Goal: Task Accomplishment & Management: Use online tool/utility

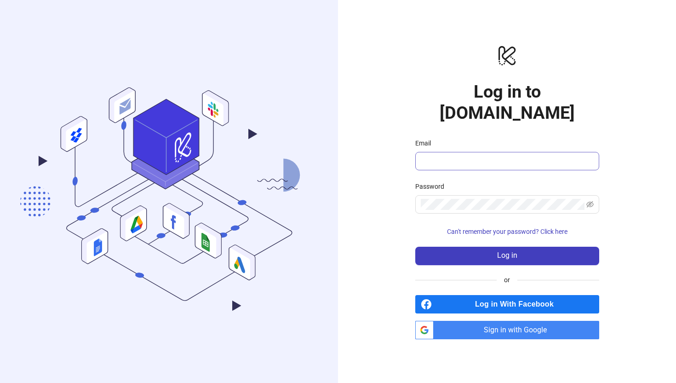
click at [476, 152] on span at bounding box center [507, 161] width 184 height 18
click at [465, 156] on input "Email" at bounding box center [506, 161] width 171 height 11
click at [507, 322] on span "Sign in with Google" at bounding box center [519, 330] width 162 height 18
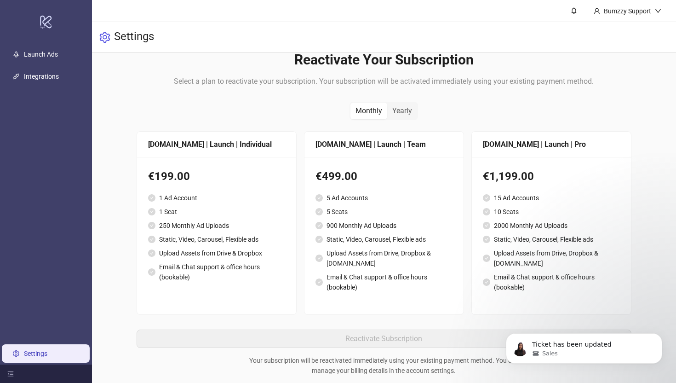
scroll to position [122, 0]
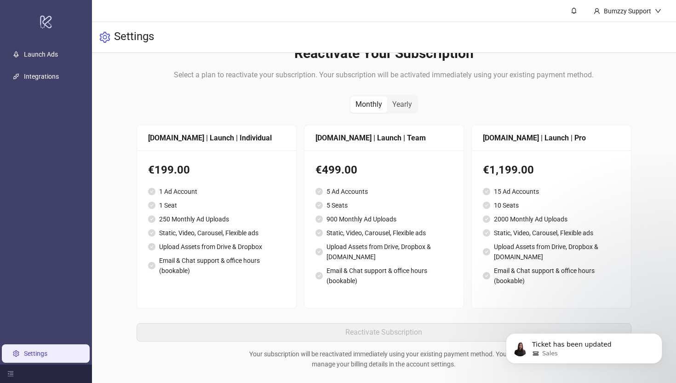
click at [233, 156] on div "€199.00 1 Ad Account 1 Seat 250 Monthly Ad Uploads Static, Video, Carousel, Fle…" at bounding box center [216, 223] width 159 height 147
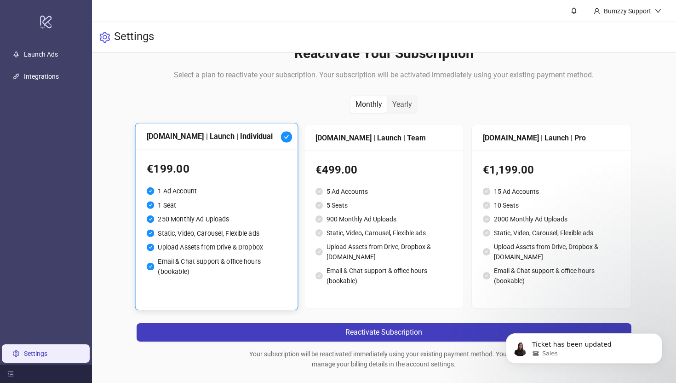
scroll to position [138, 0]
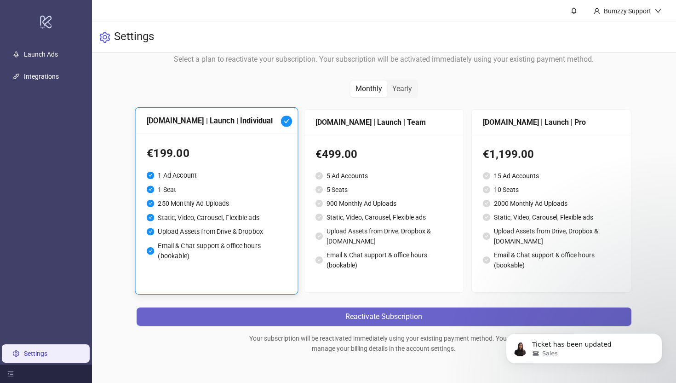
click at [349, 307] on button "Reactivate Subscription" at bounding box center [384, 316] width 495 height 18
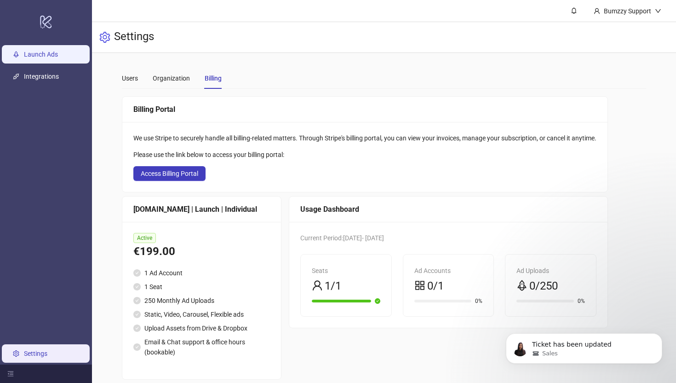
click at [34, 58] on link "Launch Ads" at bounding box center [41, 54] width 34 height 7
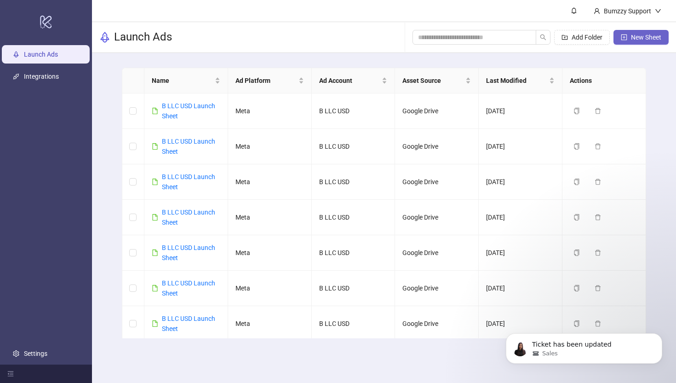
click at [647, 35] on span "New Sheet" at bounding box center [646, 37] width 30 height 7
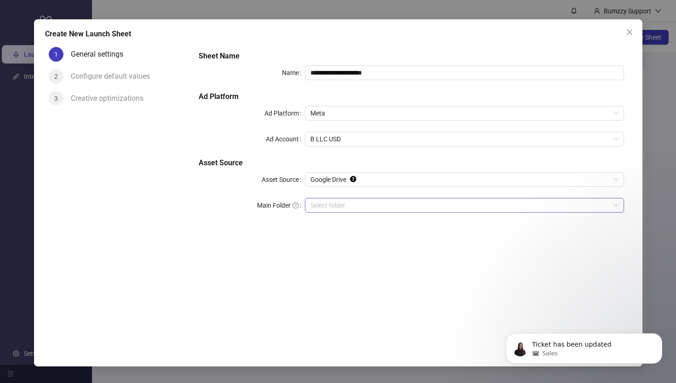
click at [334, 210] on input "Main Folder" at bounding box center [461, 205] width 300 height 14
click at [342, 207] on input "Main Folder" at bounding box center [461, 205] width 300 height 14
click at [659, 335] on icon "Dismiss notification" at bounding box center [659, 335] width 5 height 5
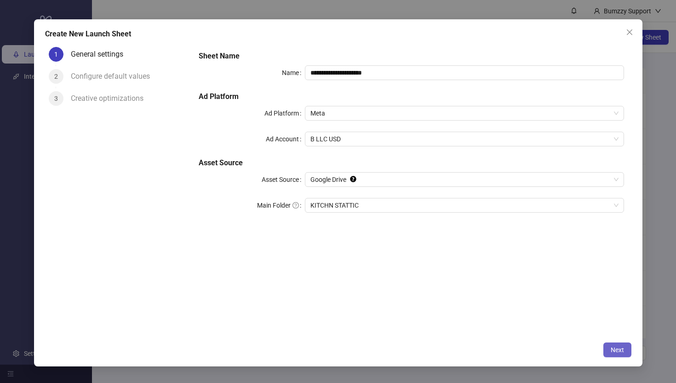
click at [621, 348] on span "Next" at bounding box center [617, 349] width 13 height 7
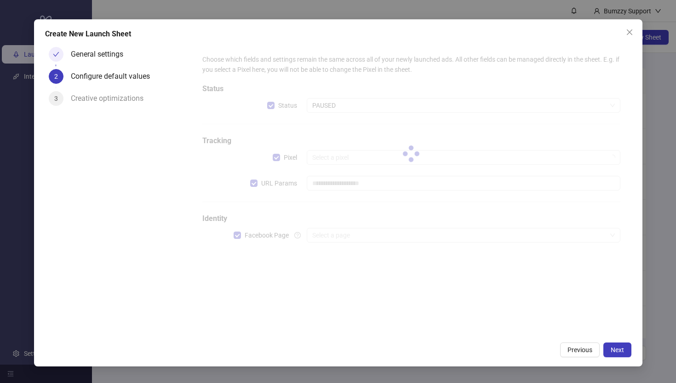
type input "**********"
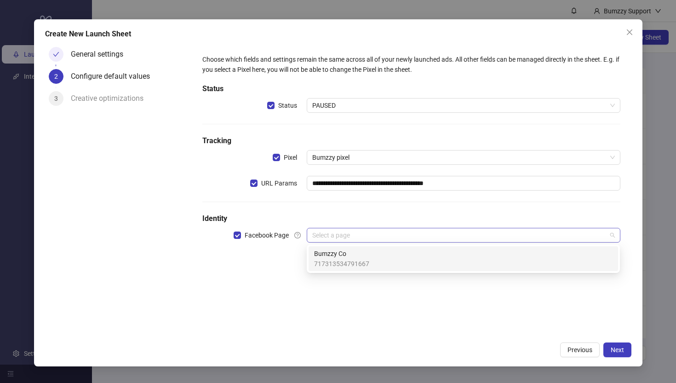
click at [356, 242] on div "Select a page" at bounding box center [463, 235] width 313 height 15
click at [353, 252] on span "Bumzzy Co" at bounding box center [341, 253] width 55 height 10
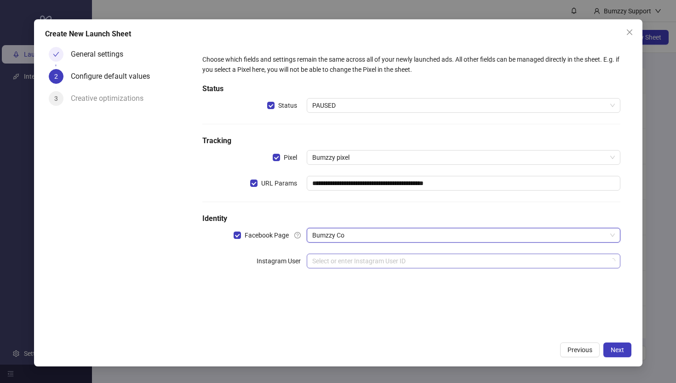
click at [403, 267] on input "search" at bounding box center [459, 261] width 294 height 14
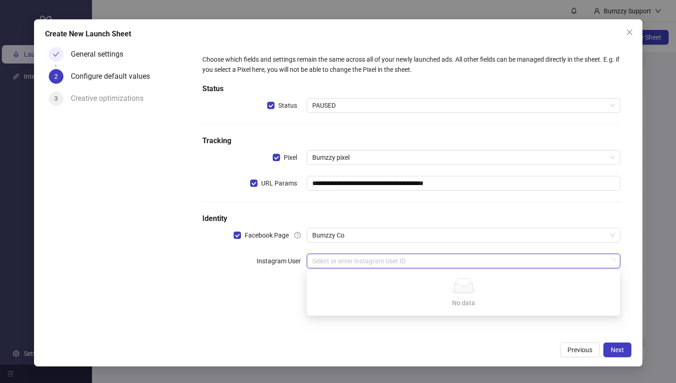
click at [335, 259] on input "search" at bounding box center [459, 261] width 294 height 14
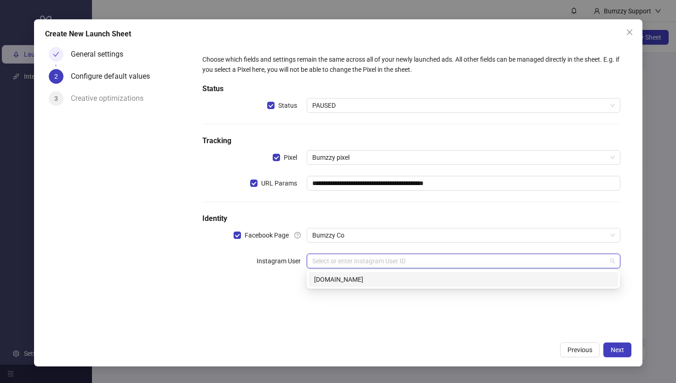
click at [335, 280] on div "bumzzy.co" at bounding box center [463, 279] width 299 height 10
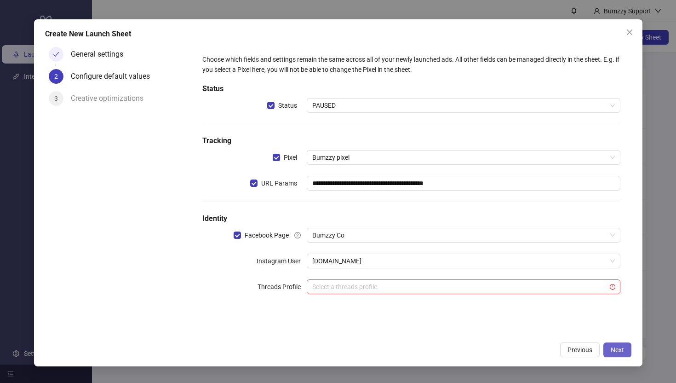
click at [610, 349] on button "Next" at bounding box center [618, 349] width 28 height 15
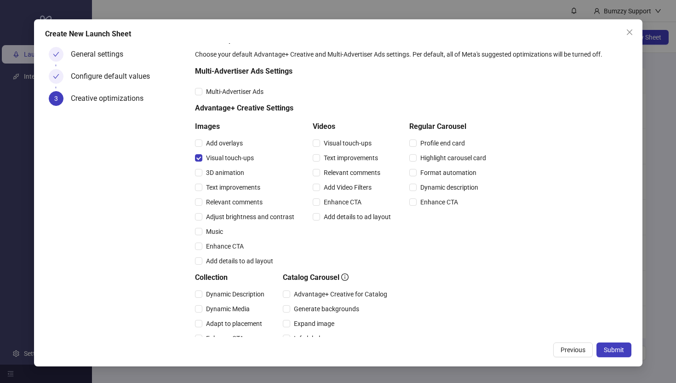
scroll to position [116, 0]
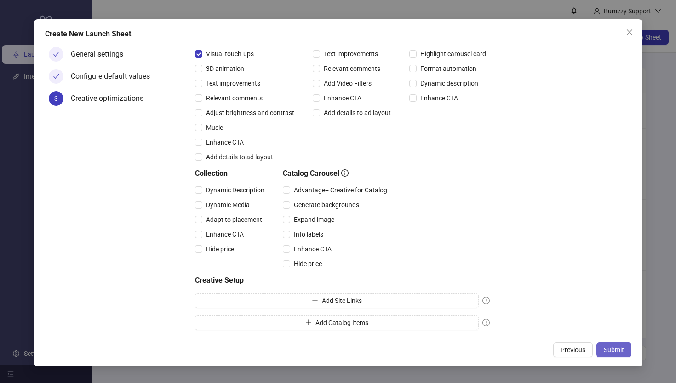
click at [609, 348] on span "Submit" at bounding box center [614, 349] width 20 height 7
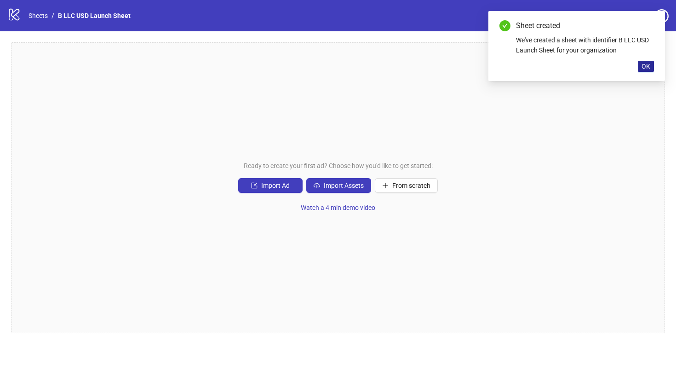
click at [646, 63] on span "OK" at bounding box center [646, 66] width 9 height 7
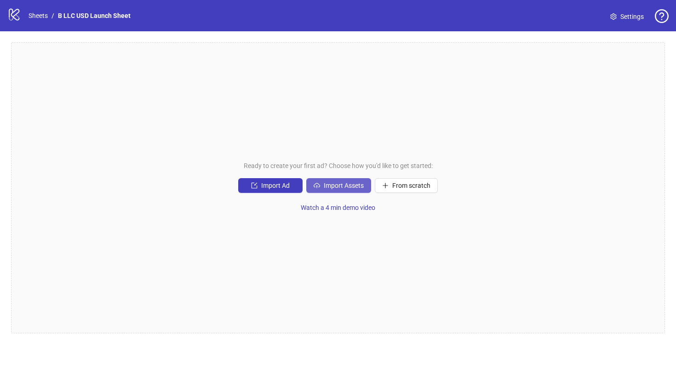
click at [332, 186] on span "Import Assets" at bounding box center [344, 185] width 40 height 7
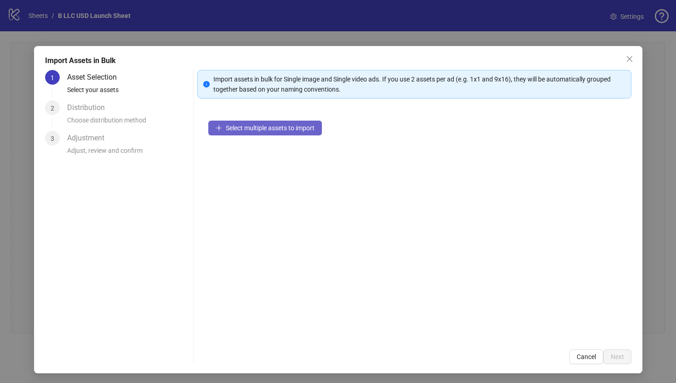
click at [247, 124] on span "Select multiple assets to import" at bounding box center [270, 127] width 89 height 7
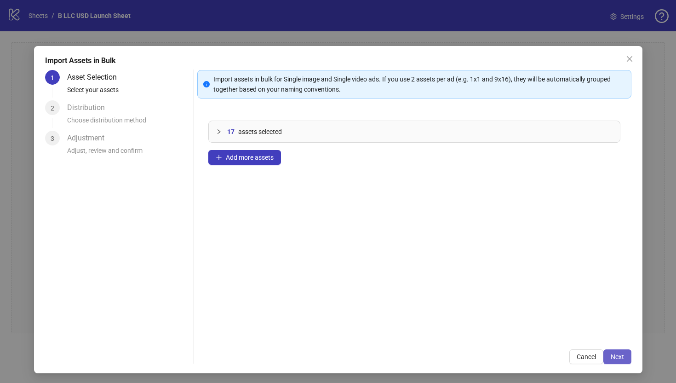
click at [621, 362] on button "Next" at bounding box center [618, 356] width 28 height 15
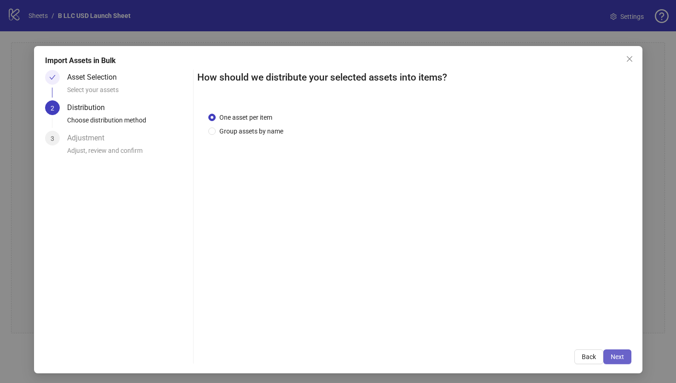
click at [627, 360] on button "Next" at bounding box center [618, 356] width 28 height 15
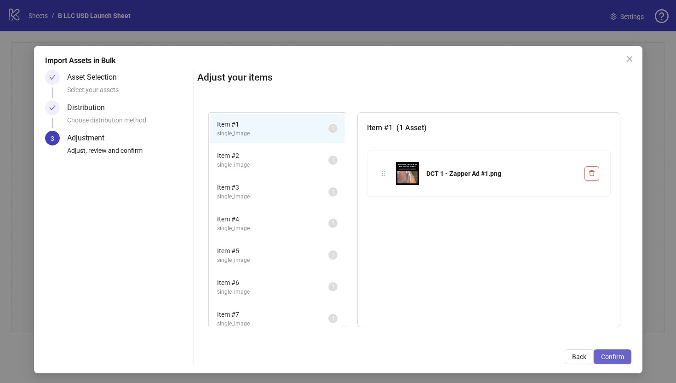
click at [622, 358] on span "Confirm" at bounding box center [612, 356] width 23 height 7
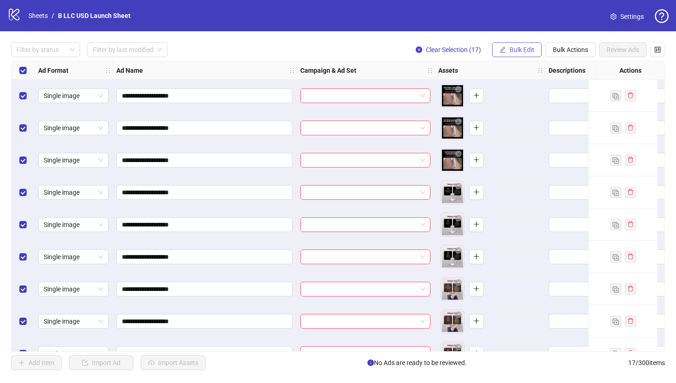
click at [530, 50] on span "Bulk Edit" at bounding box center [522, 49] width 25 height 7
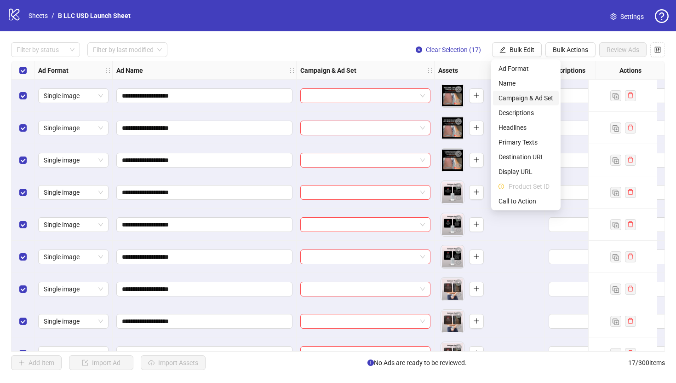
click at [530, 100] on span "Campaign & Ad Set" at bounding box center [526, 98] width 55 height 10
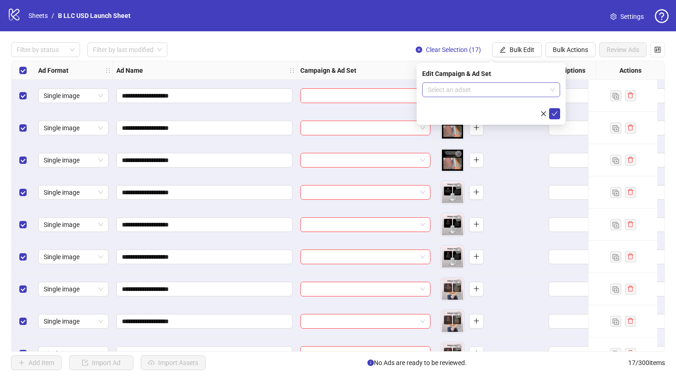
click at [475, 90] on input "search" at bounding box center [487, 90] width 119 height 14
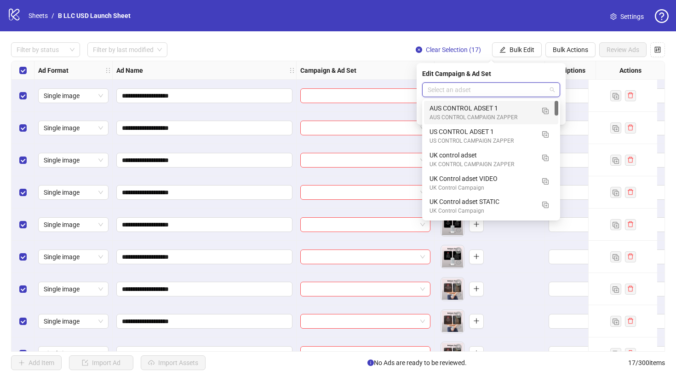
click at [439, 85] on input "search" at bounding box center [487, 90] width 119 height 14
type input "**********"
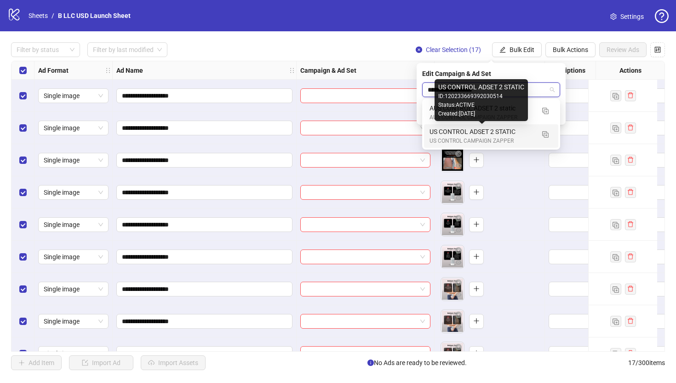
click at [497, 132] on div "US CONTROL ADSET 2 STATIC" at bounding box center [482, 132] width 105 height 10
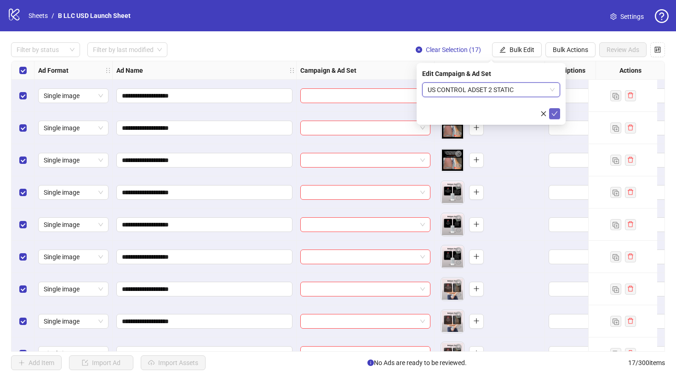
click at [553, 112] on icon "check" at bounding box center [555, 113] width 6 height 6
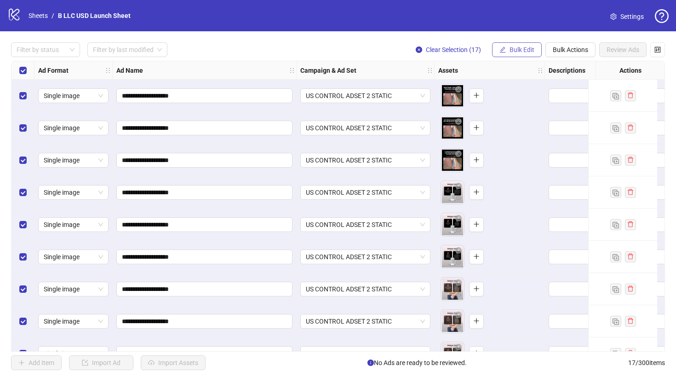
click at [527, 49] on span "Bulk Edit" at bounding box center [522, 49] width 25 height 7
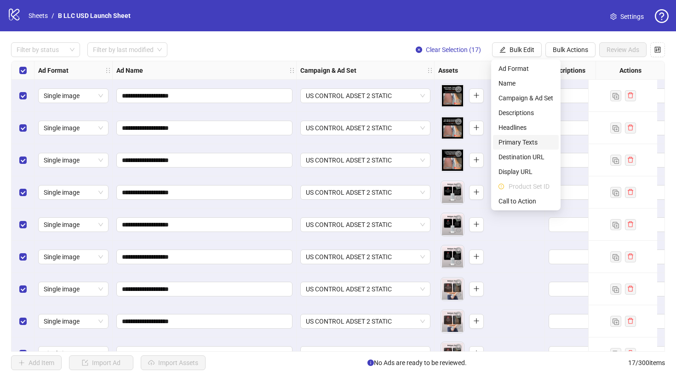
click at [524, 143] on span "Primary Texts" at bounding box center [526, 142] width 55 height 10
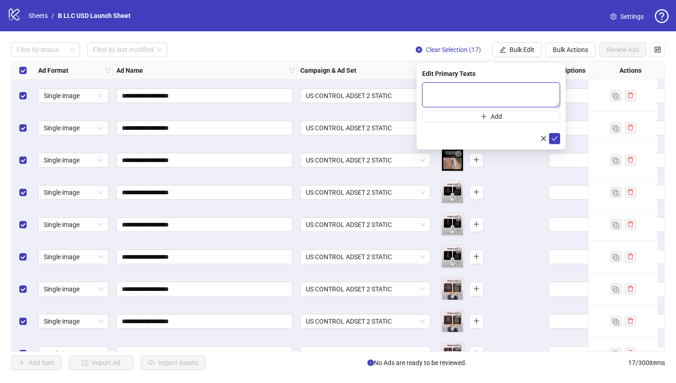
click at [481, 98] on textarea at bounding box center [491, 94] width 138 height 25
paste textarea "**********"
type textarea "**********"
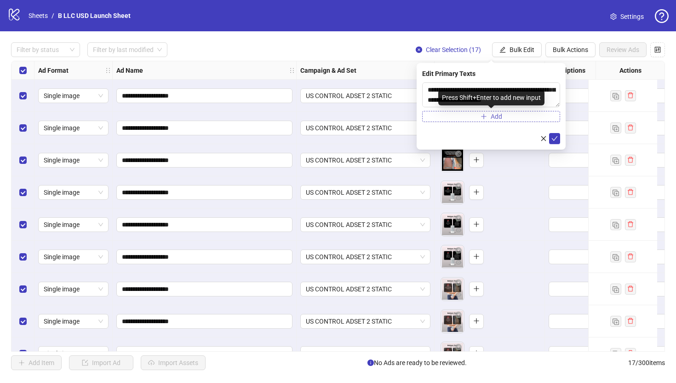
click at [494, 115] on span "Add" at bounding box center [497, 116] width 12 height 7
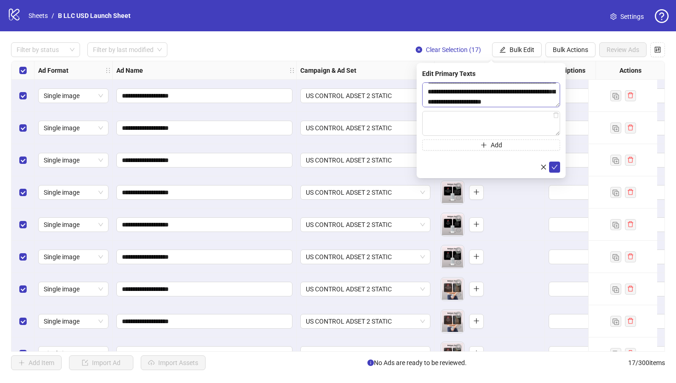
scroll to position [17, 0]
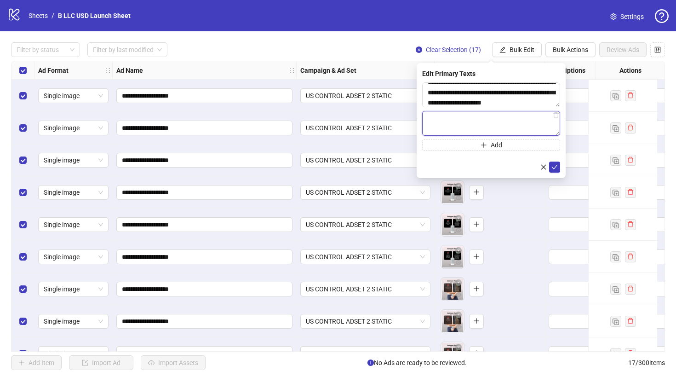
paste textarea "**********"
type textarea "**********"
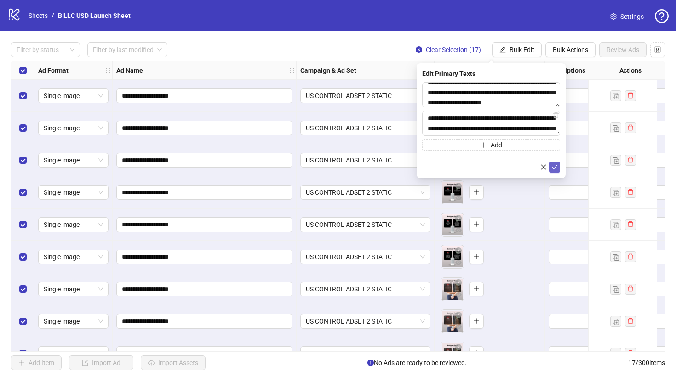
click at [556, 167] on icon "check" at bounding box center [555, 167] width 6 height 6
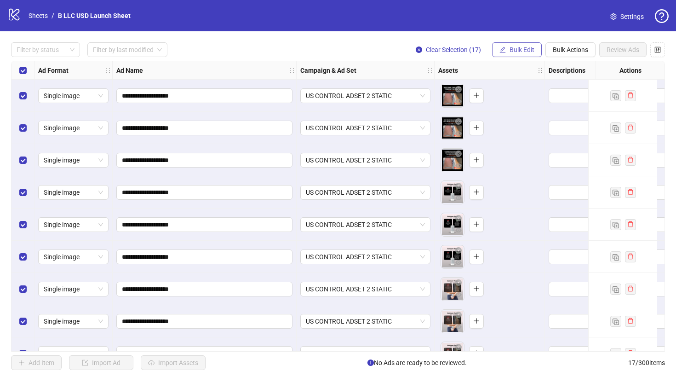
click at [508, 47] on button "Bulk Edit" at bounding box center [517, 49] width 50 height 15
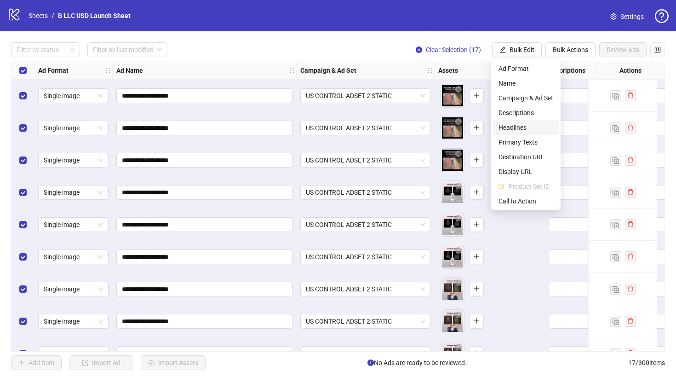
click at [520, 128] on span "Headlines" at bounding box center [526, 127] width 55 height 10
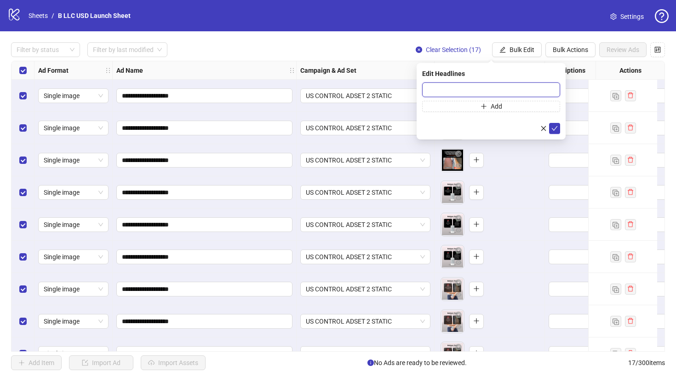
click at [451, 87] on input "text" at bounding box center [491, 89] width 138 height 15
paste input "**********"
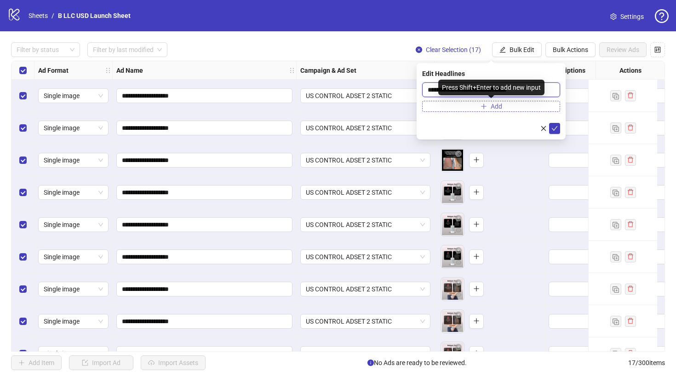
type input "**********"
click at [464, 104] on button "Add" at bounding box center [491, 106] width 138 height 11
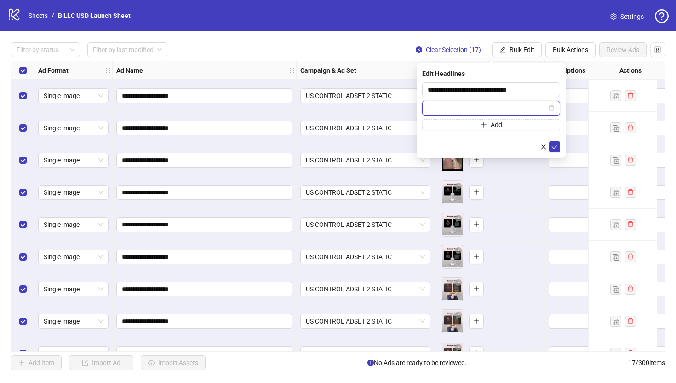
paste input "**********"
click at [478, 107] on input "**********" at bounding box center [487, 108] width 119 height 10
type input "**********"
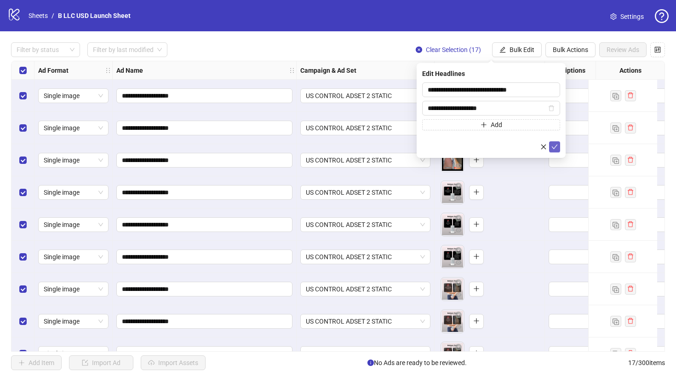
click at [556, 147] on icon "check" at bounding box center [555, 147] width 6 height 6
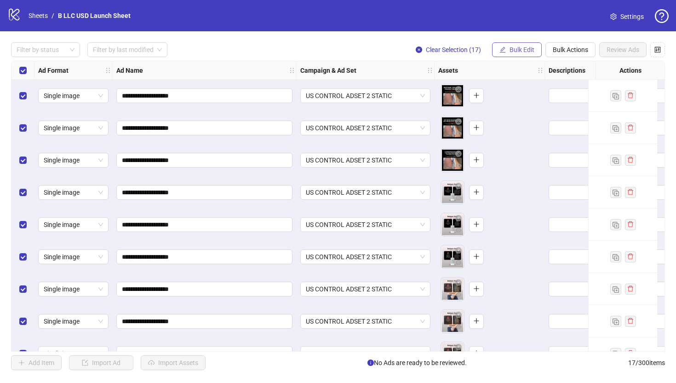
click at [518, 52] on span "Bulk Edit" at bounding box center [522, 49] width 25 height 7
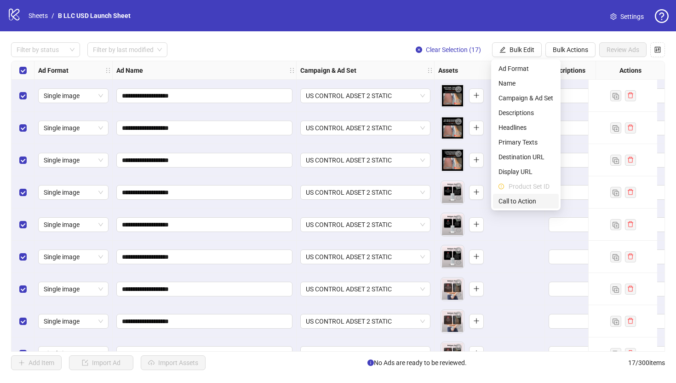
click at [530, 202] on span "Call to Action" at bounding box center [526, 201] width 55 height 10
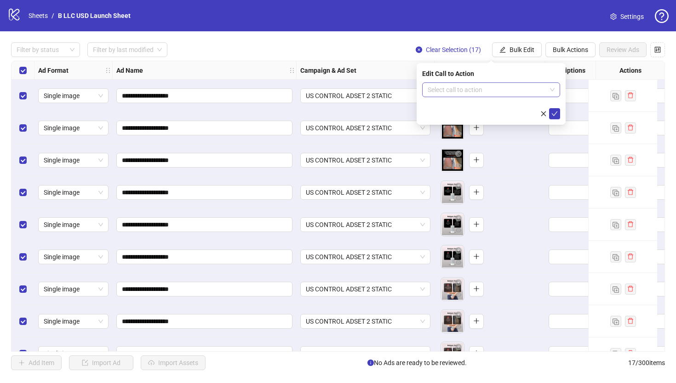
click at [472, 93] on input "search" at bounding box center [487, 90] width 119 height 14
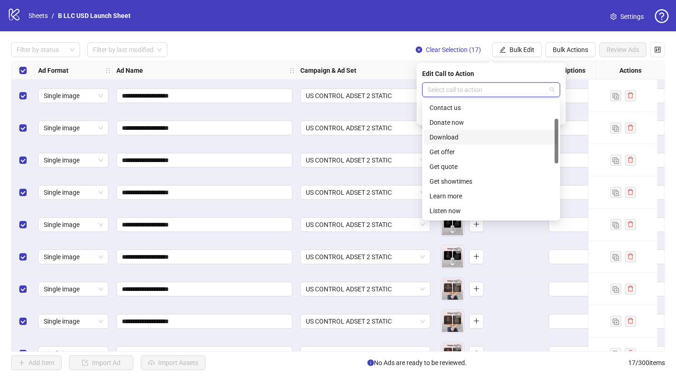
scroll to position [48, 0]
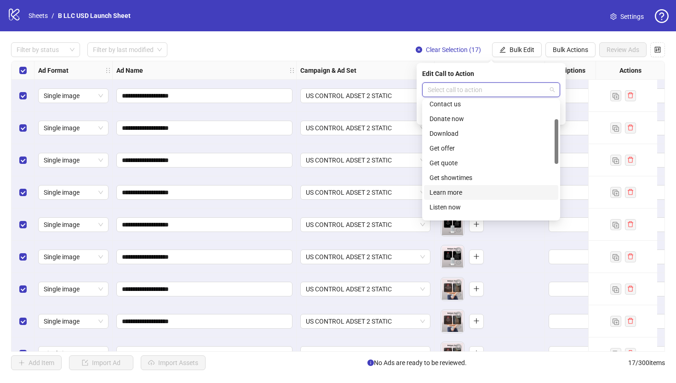
click at [470, 188] on div "Learn more" at bounding box center [491, 192] width 123 height 10
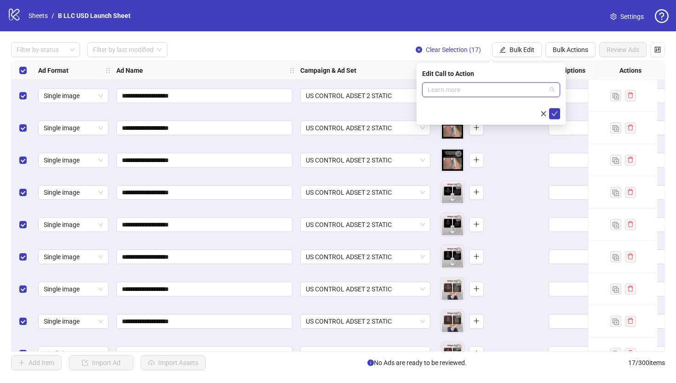
click at [477, 90] on span "Learn more" at bounding box center [491, 90] width 127 height 14
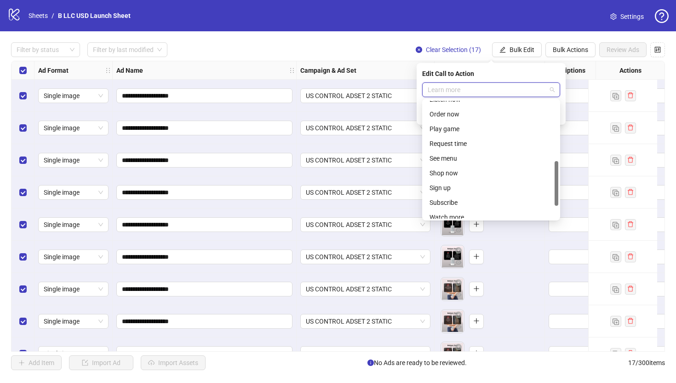
scroll to position [167, 0]
click at [476, 162] on div "Shop now" at bounding box center [491, 162] width 123 height 10
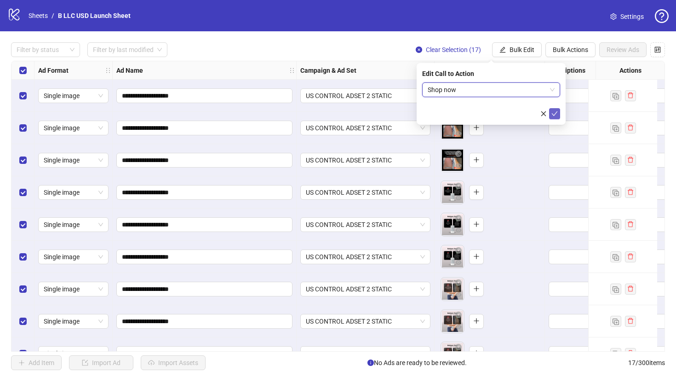
click at [558, 115] on icon "check" at bounding box center [555, 113] width 6 height 6
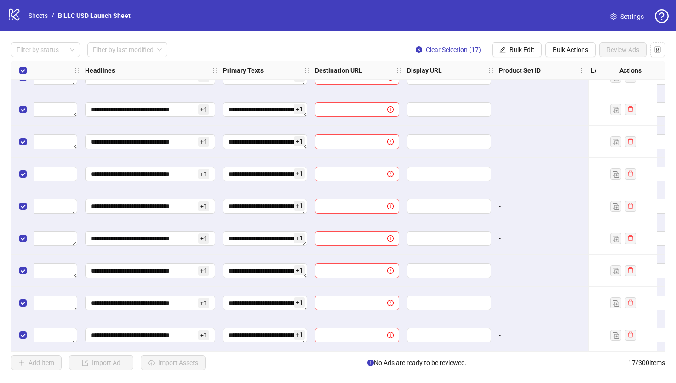
scroll to position [280, 590]
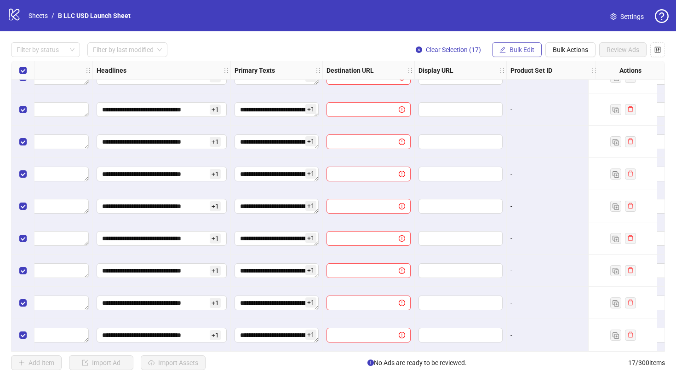
click at [521, 47] on span "Bulk Edit" at bounding box center [522, 49] width 25 height 7
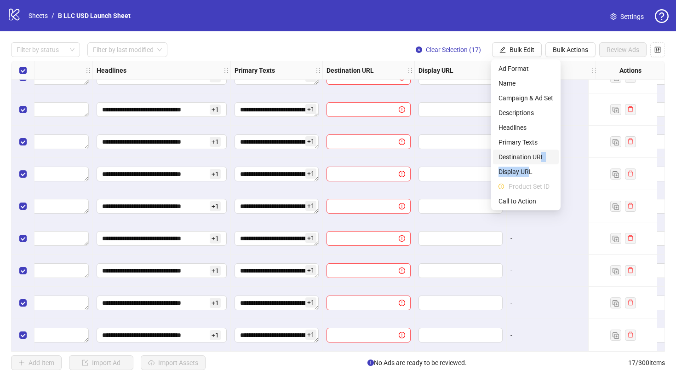
drag, startPoint x: 530, startPoint y: 170, endPoint x: 540, endPoint y: 159, distance: 14.6
click at [540, 159] on ul "Ad Format Name Campaign & Ad Set Descriptions Headlines Primary Texts Destinati…" at bounding box center [525, 134] width 69 height 151
click at [540, 159] on span "Destination URL" at bounding box center [526, 157] width 55 height 10
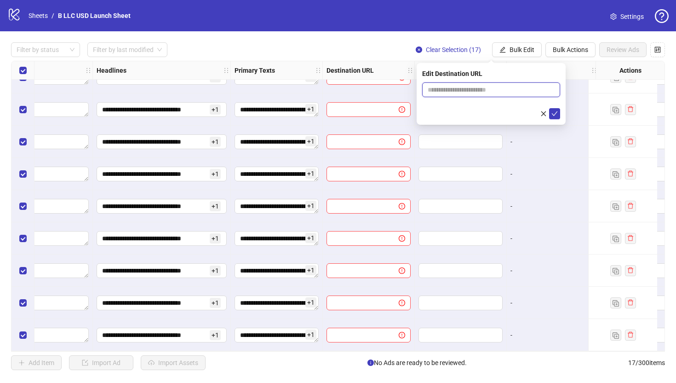
click at [476, 93] on input "text" at bounding box center [488, 90] width 120 height 10
paste input "**********"
click at [471, 87] on input "**********" at bounding box center [488, 90] width 120 height 10
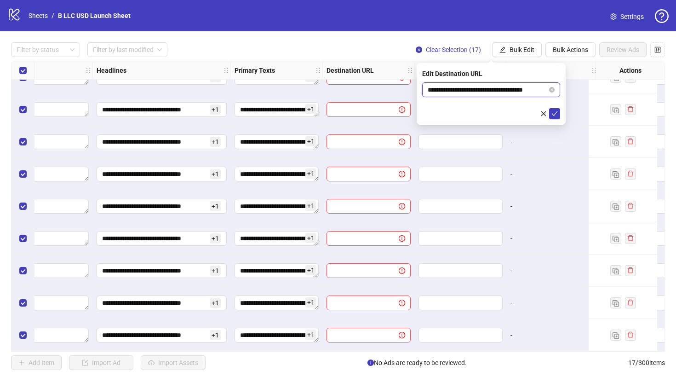
drag, startPoint x: 473, startPoint y: 88, endPoint x: 444, endPoint y: 87, distance: 28.5
click at [444, 87] on input "**********" at bounding box center [488, 90] width 120 height 10
type input "**********"
click at [556, 117] on button "submit" at bounding box center [554, 113] width 11 height 11
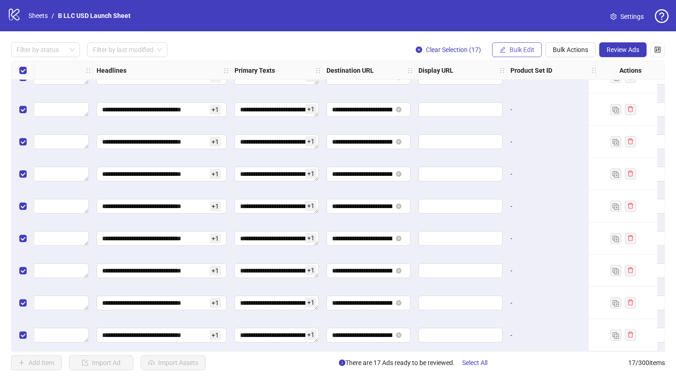
click at [524, 46] on span "Bulk Edit" at bounding box center [522, 49] width 25 height 7
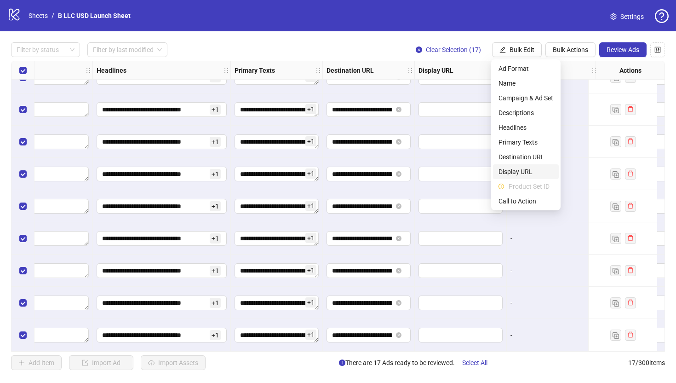
click at [526, 173] on span "Display URL" at bounding box center [526, 172] width 55 height 10
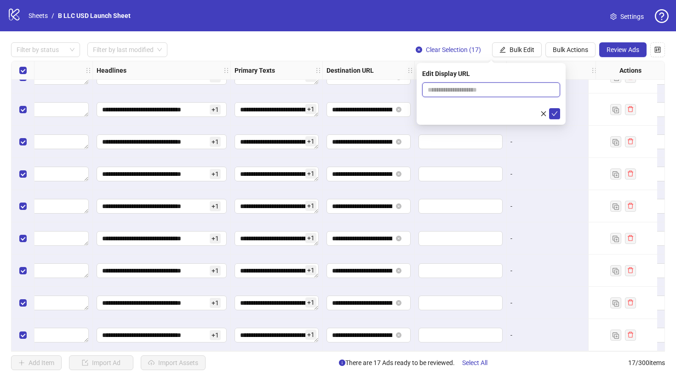
click at [483, 94] on input "text" at bounding box center [491, 89] width 138 height 15
paste input "**********"
type input "**********"
click at [554, 111] on icon "check" at bounding box center [555, 113] width 6 height 6
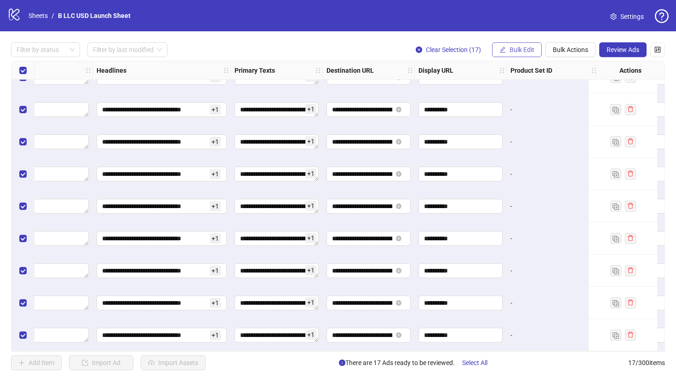
click at [522, 45] on button "Bulk Edit" at bounding box center [517, 49] width 50 height 15
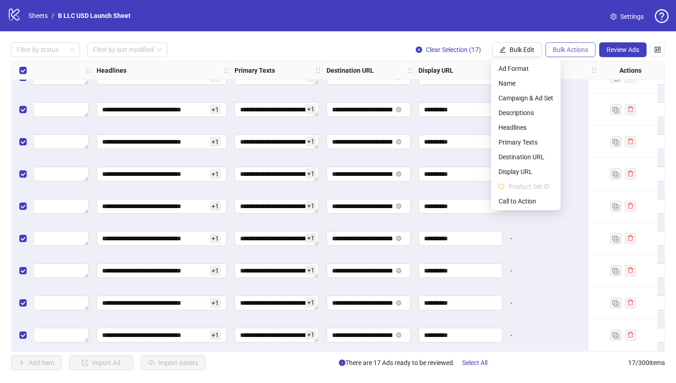
click at [558, 53] on button "Bulk Actions" at bounding box center [571, 49] width 50 height 15
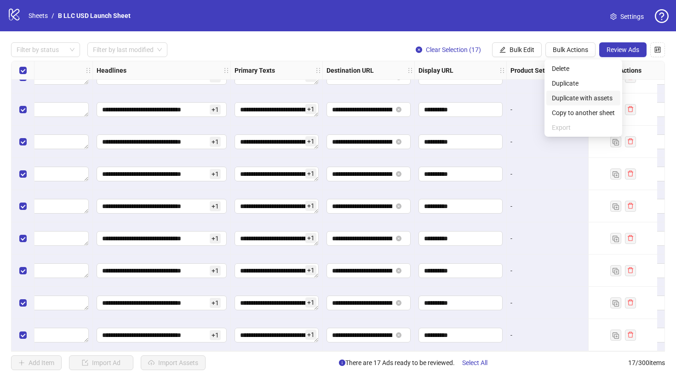
click at [573, 97] on span "Duplicate with assets" at bounding box center [583, 98] width 63 height 10
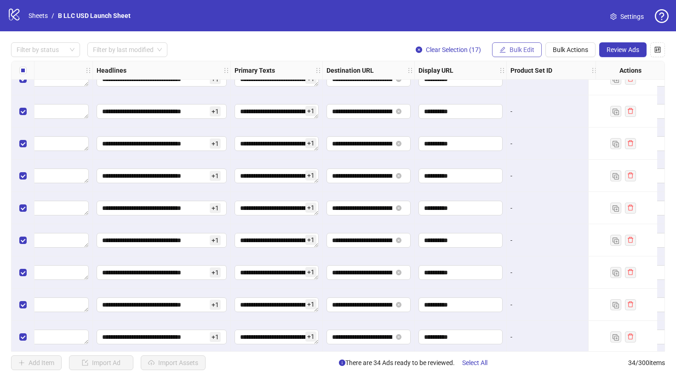
scroll to position [827, 590]
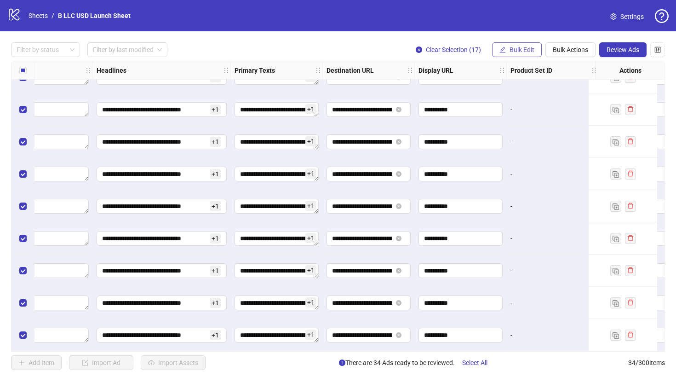
click at [507, 48] on button "Bulk Edit" at bounding box center [517, 49] width 50 height 15
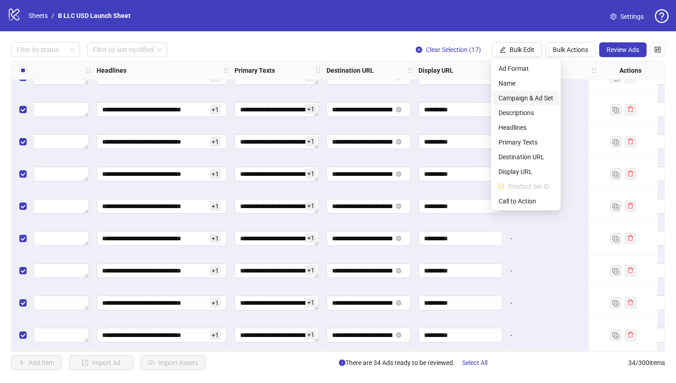
click at [519, 94] on span "Campaign & Ad Set" at bounding box center [526, 98] width 55 height 10
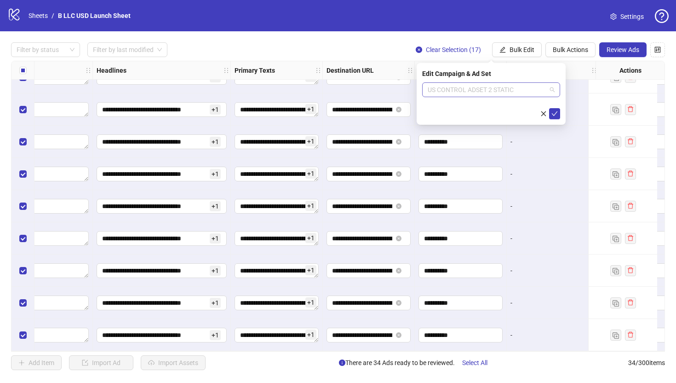
click at [483, 94] on span "US CONTROL ADSET 2 STATIC" at bounding box center [491, 90] width 127 height 14
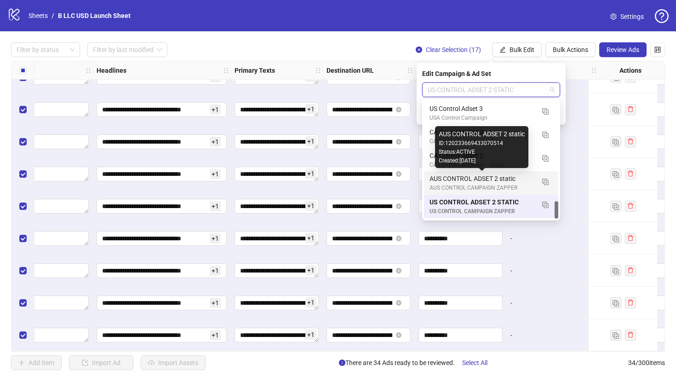
click at [480, 179] on div "AUS CONTROL ADSET 2 static" at bounding box center [482, 178] width 105 height 10
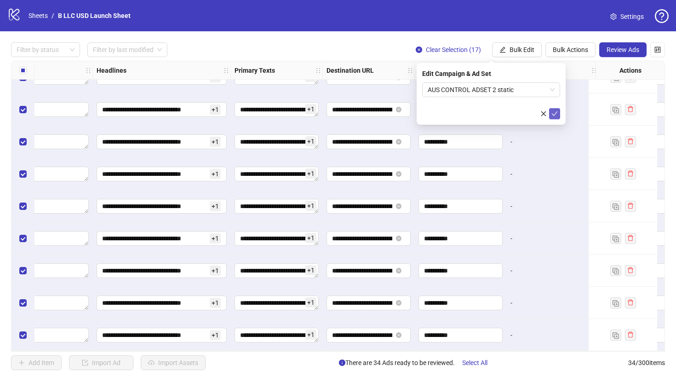
click at [553, 111] on icon "check" at bounding box center [555, 113] width 6 height 6
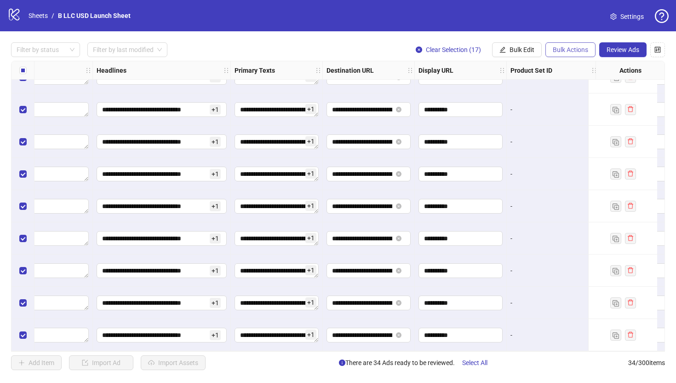
click at [573, 48] on span "Bulk Actions" at bounding box center [570, 49] width 35 height 7
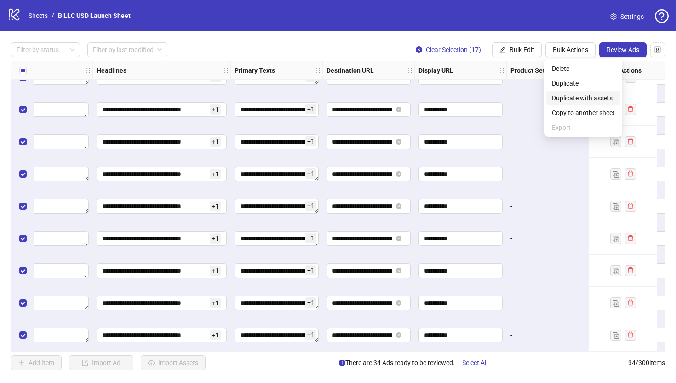
click at [583, 97] on span "Duplicate with assets" at bounding box center [583, 98] width 63 height 10
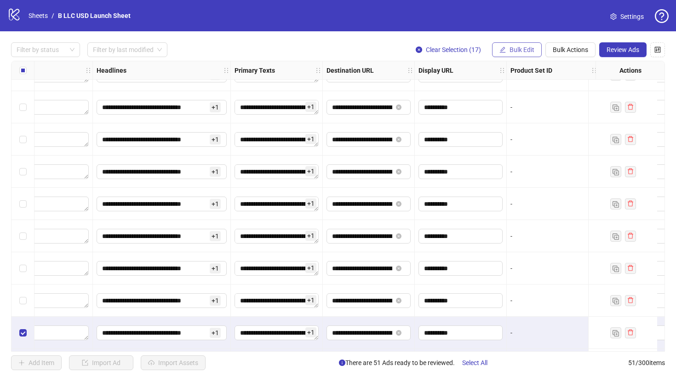
click at [519, 51] on span "Bulk Edit" at bounding box center [522, 49] width 25 height 7
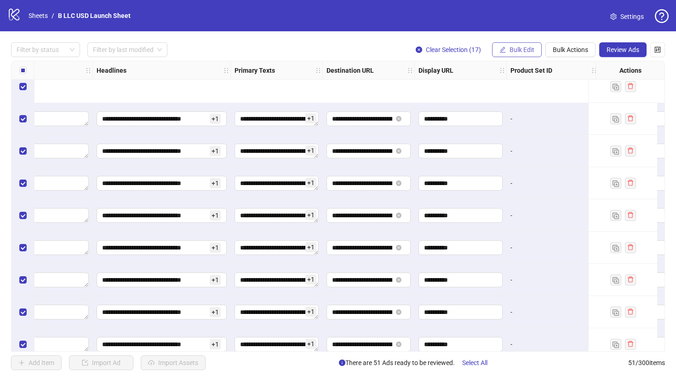
scroll to position [1375, 590]
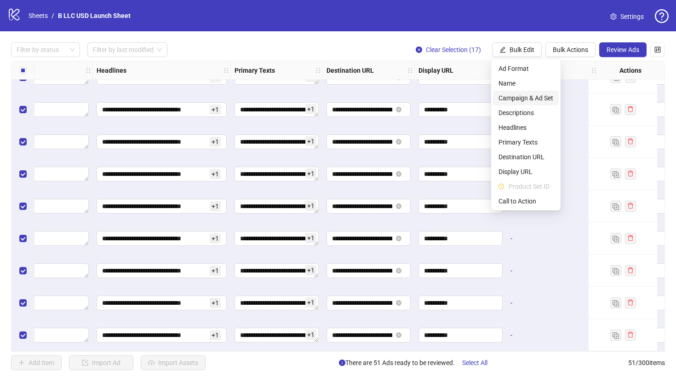
click at [528, 97] on span "Campaign & Ad Set" at bounding box center [526, 98] width 55 height 10
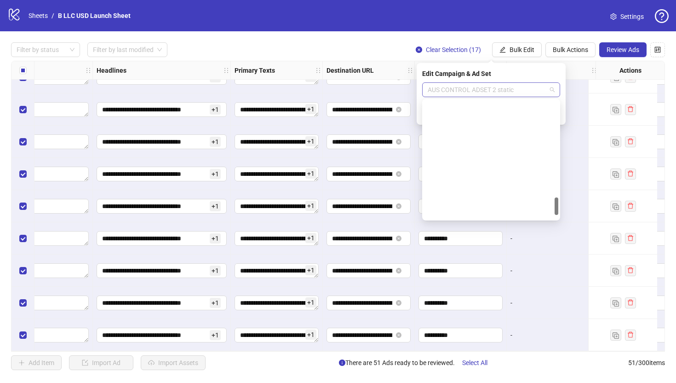
click at [508, 90] on span "AUS CONTROL ADSET 2 static" at bounding box center [491, 90] width 127 height 14
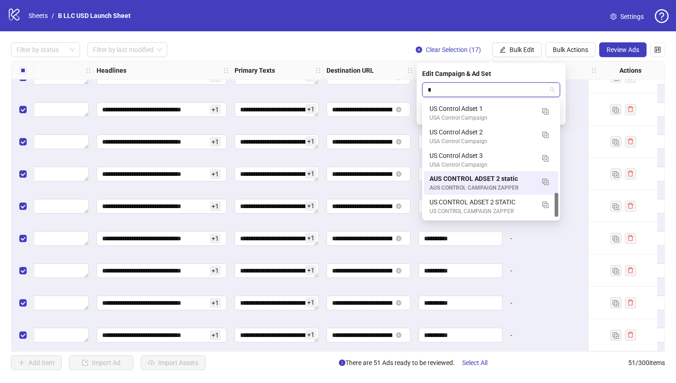
scroll to position [6, 0]
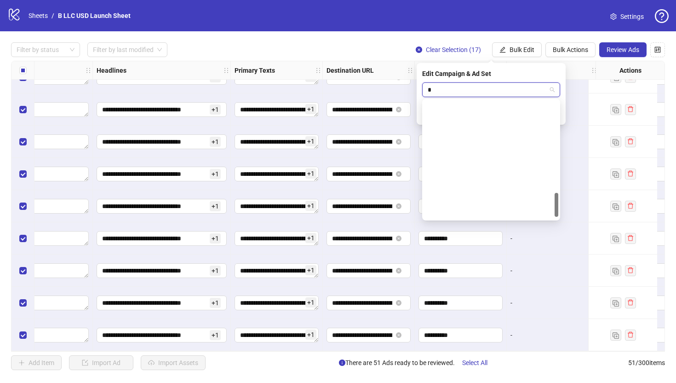
type input "**"
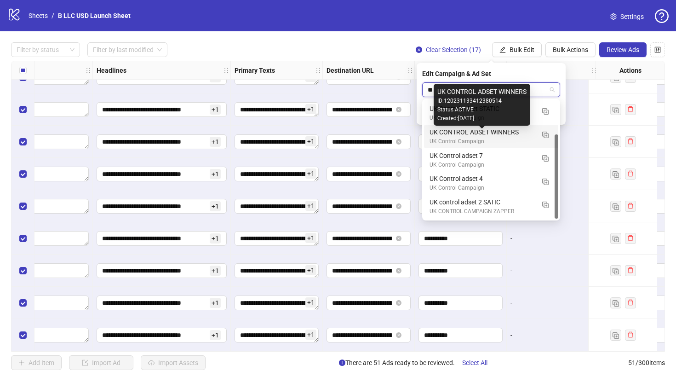
scroll to position [46, 0]
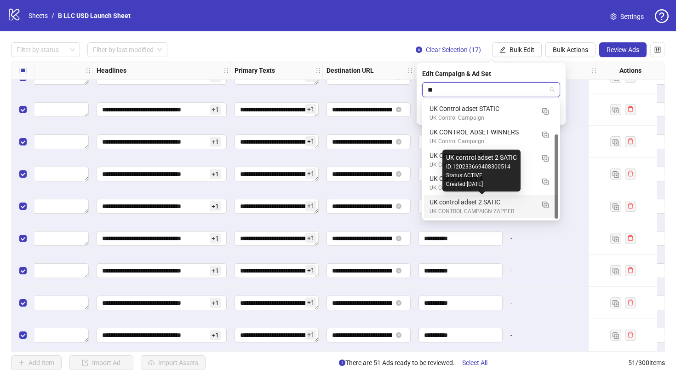
click at [503, 204] on div "UK control adset 2 SATIC" at bounding box center [482, 202] width 105 height 10
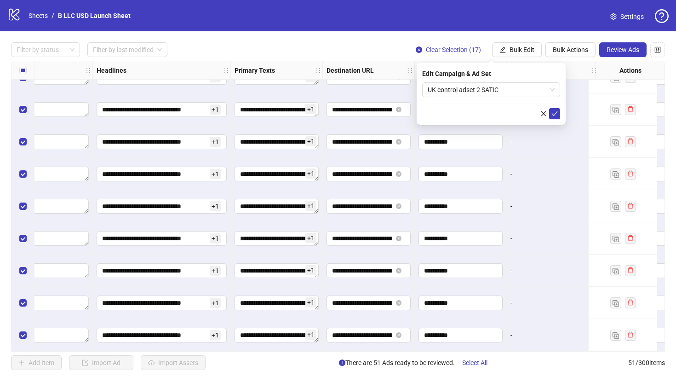
click at [560, 113] on div "Edit Campaign & Ad Set UK control adset 2 SATIC" at bounding box center [491, 94] width 149 height 62
click at [553, 113] on icon "check" at bounding box center [555, 113] width 6 height 6
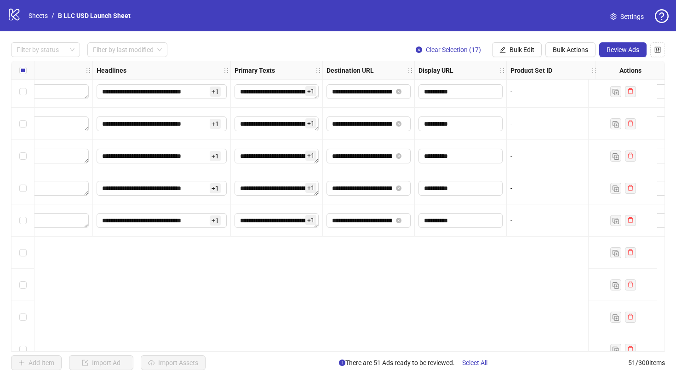
scroll to position [0, 590]
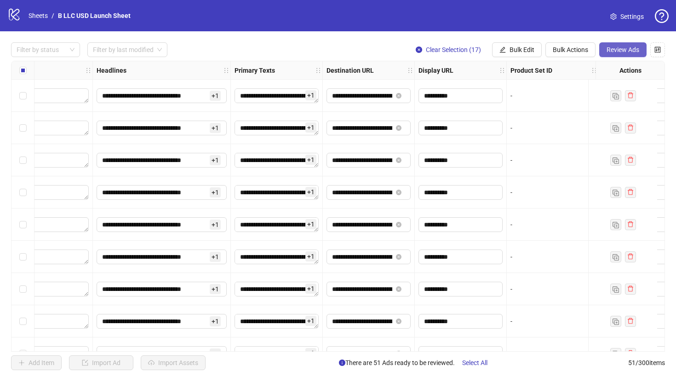
click at [635, 47] on span "Review Ads" at bounding box center [623, 49] width 33 height 7
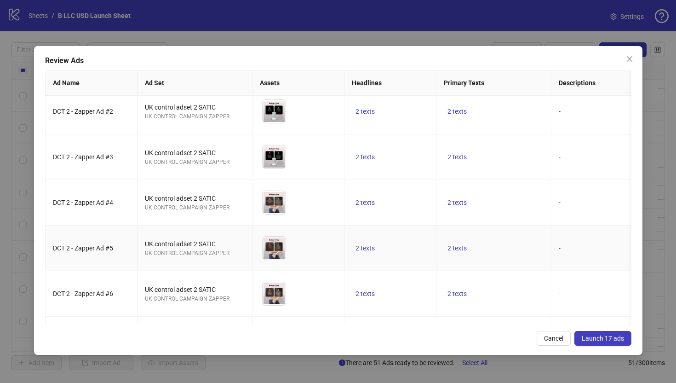
scroll to position [0, 0]
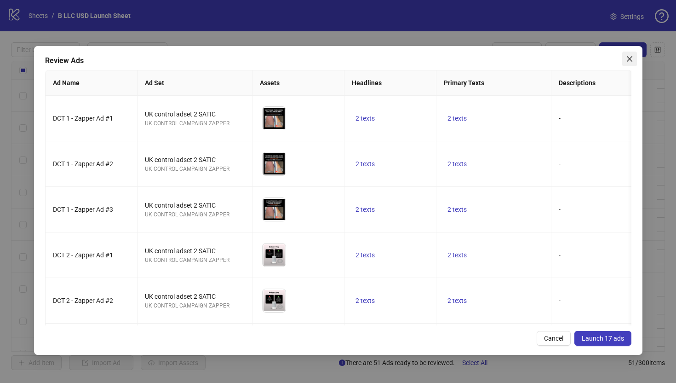
click at [631, 62] on icon "close" at bounding box center [629, 58] width 7 height 7
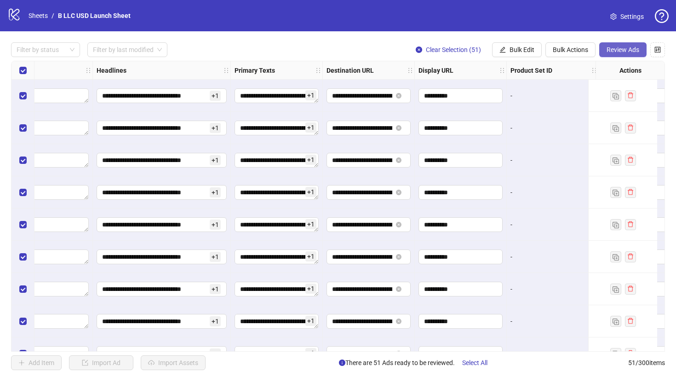
click at [618, 48] on span "Review Ads" at bounding box center [623, 49] width 33 height 7
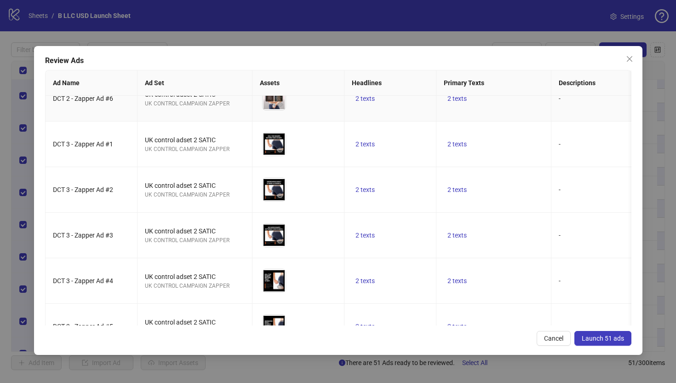
scroll to position [2093, 0]
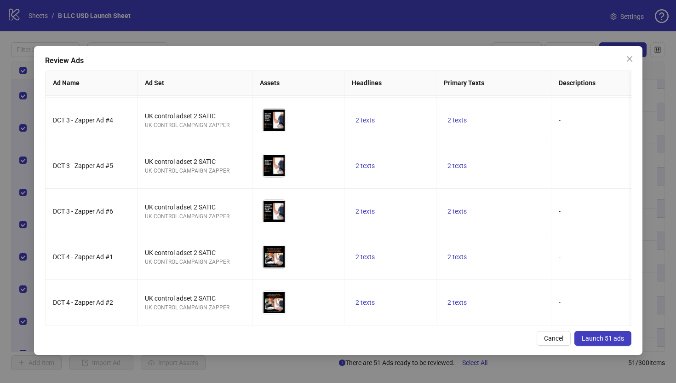
click at [595, 345] on button "Launch 51 ads" at bounding box center [603, 338] width 57 height 15
